Goal: Information Seeking & Learning: Learn about a topic

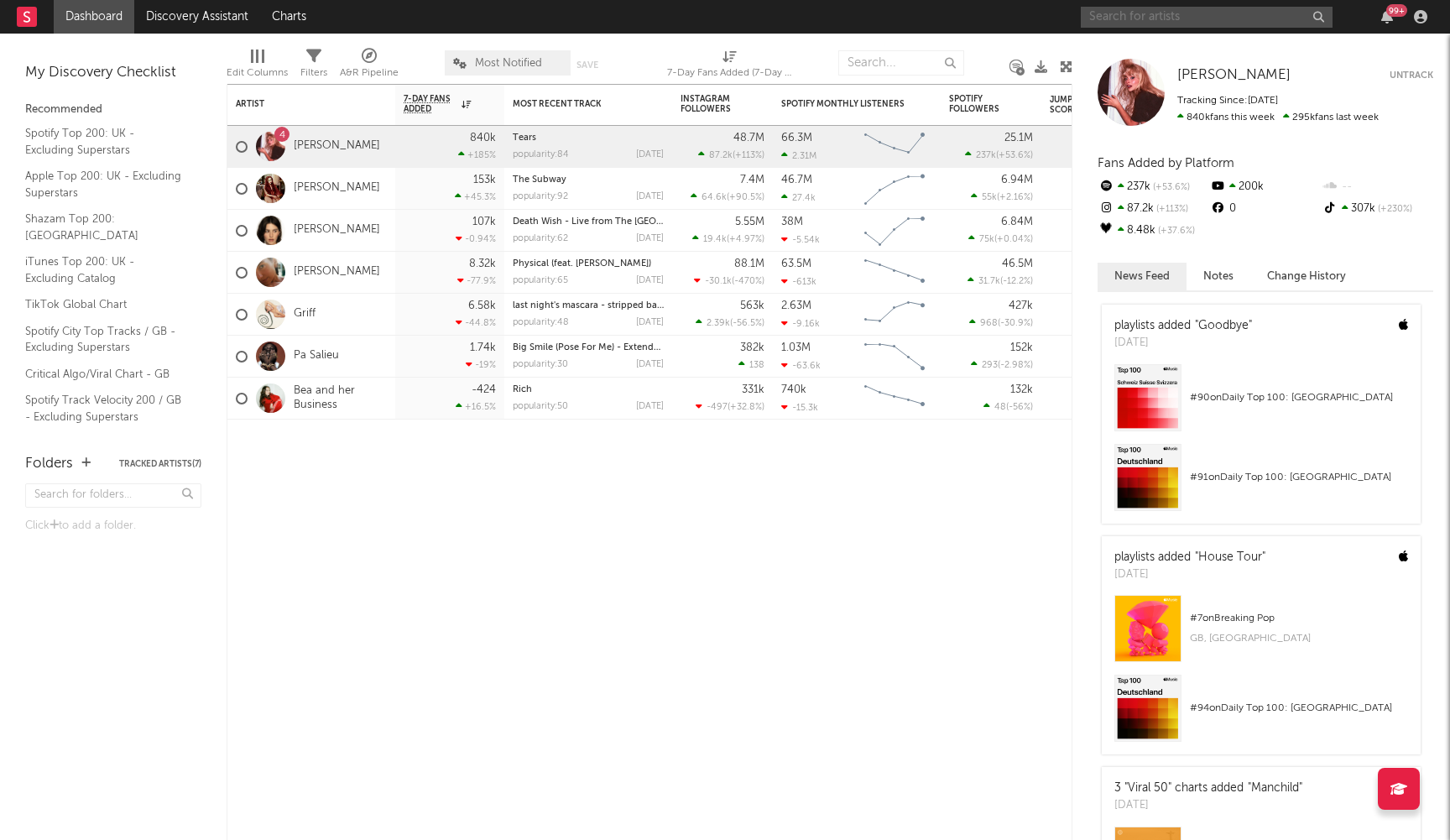
click at [1122, 19] on input "text" at bounding box center [1207, 17] width 252 height 21
type input "ashnikko"
click at [1114, 45] on div at bounding box center [1108, 55] width 38 height 38
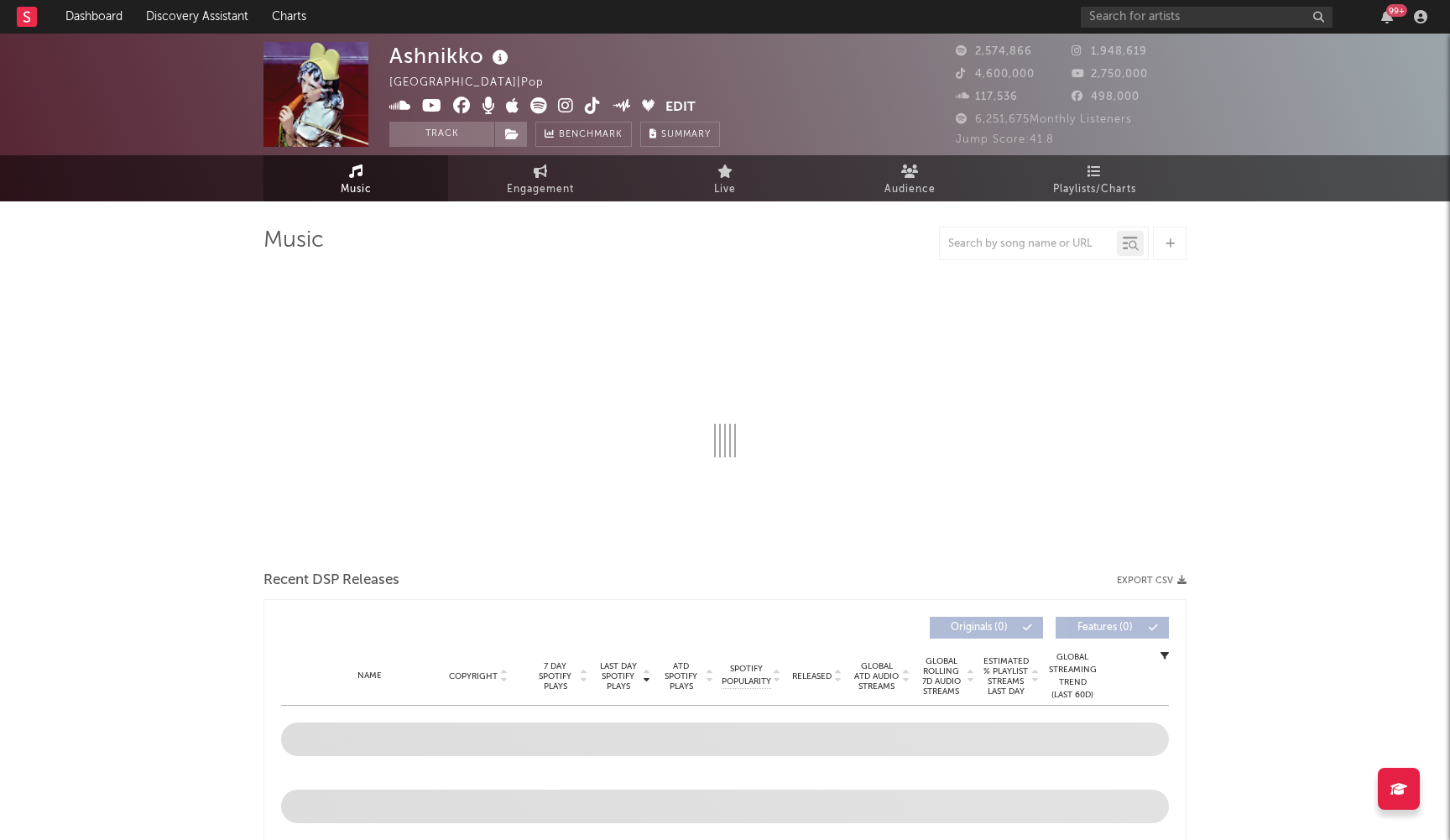
select select "6m"
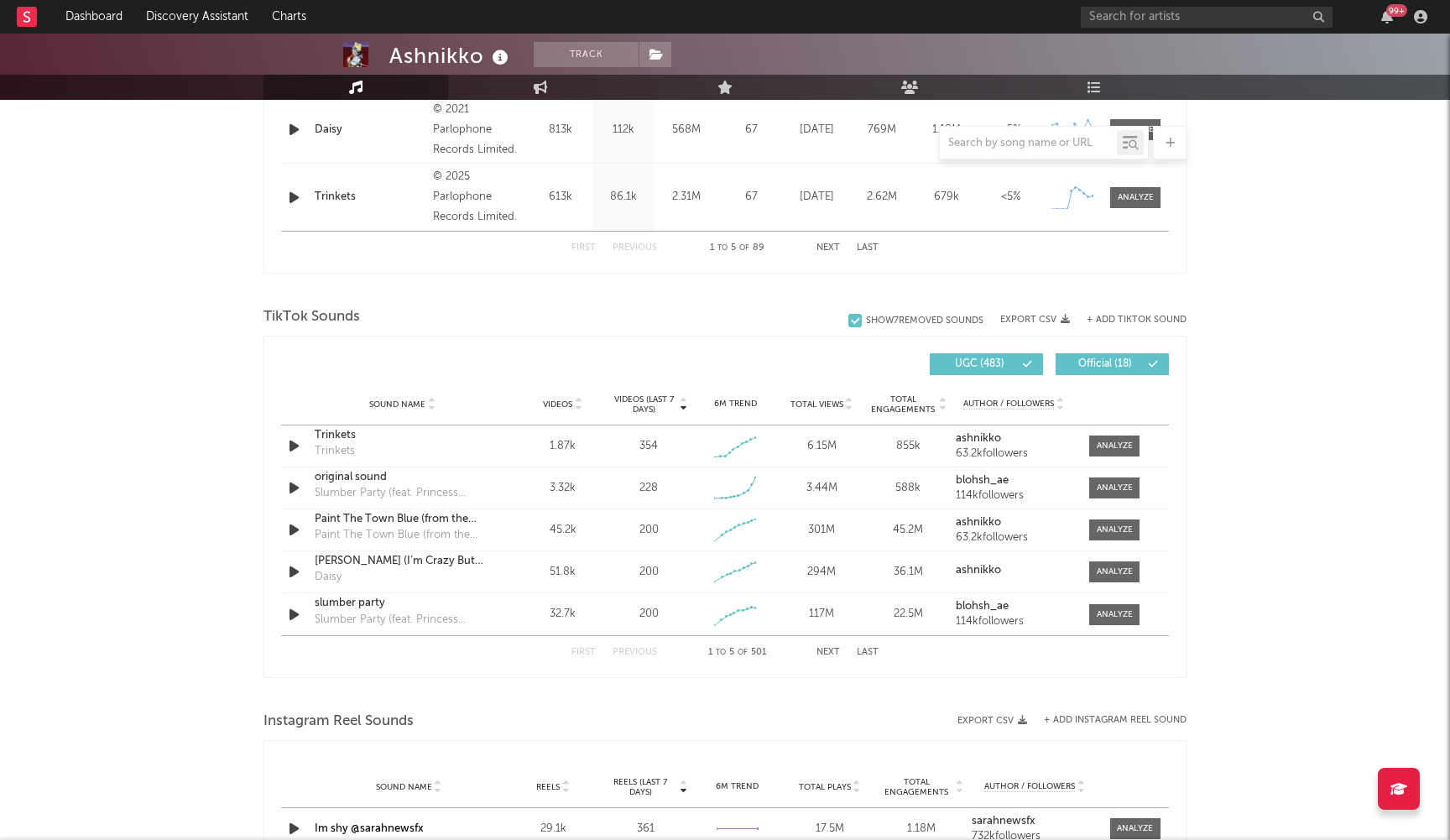
scroll to position [944, 0]
